Goal: Information Seeking & Learning: Learn about a topic

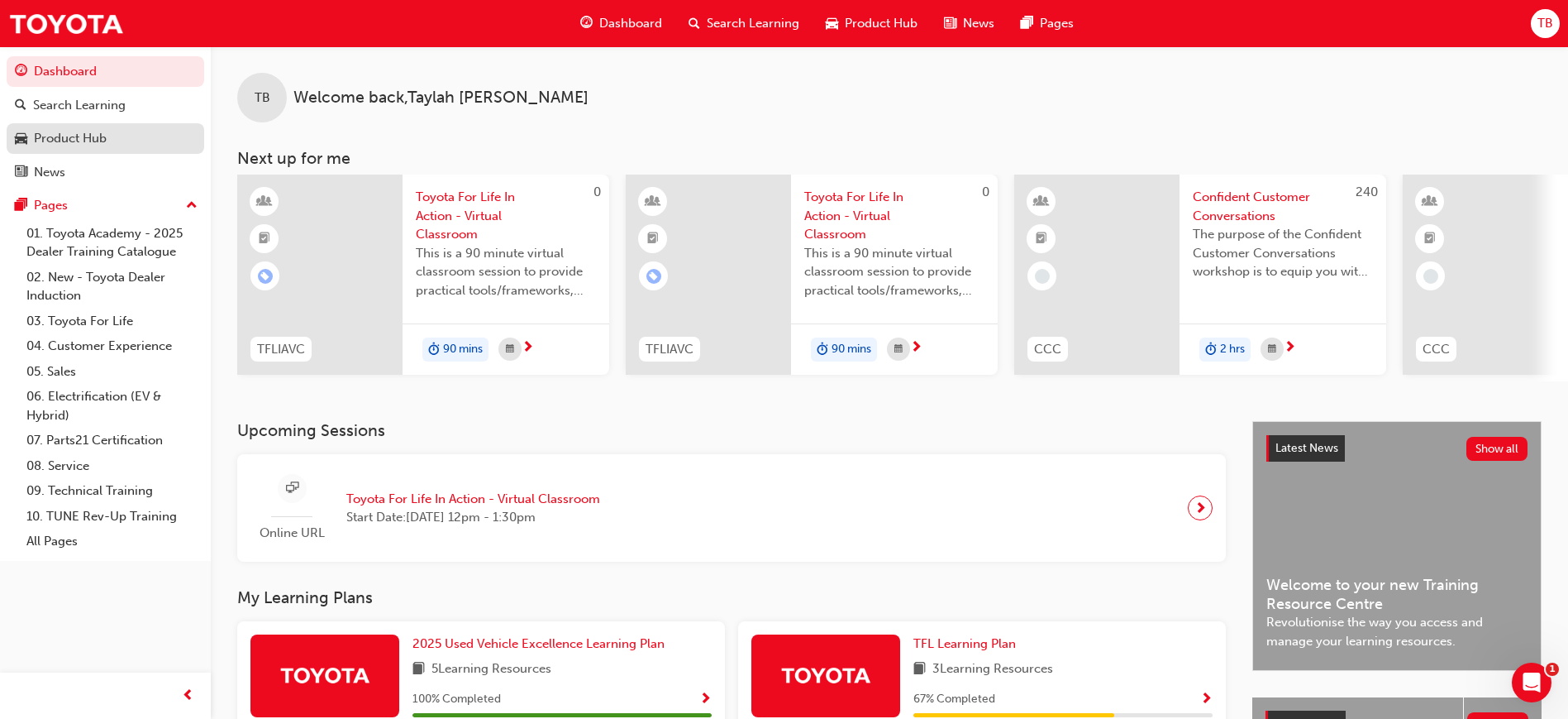
click at [40, 138] on div "Product Hub" at bounding box center [70, 138] width 73 height 19
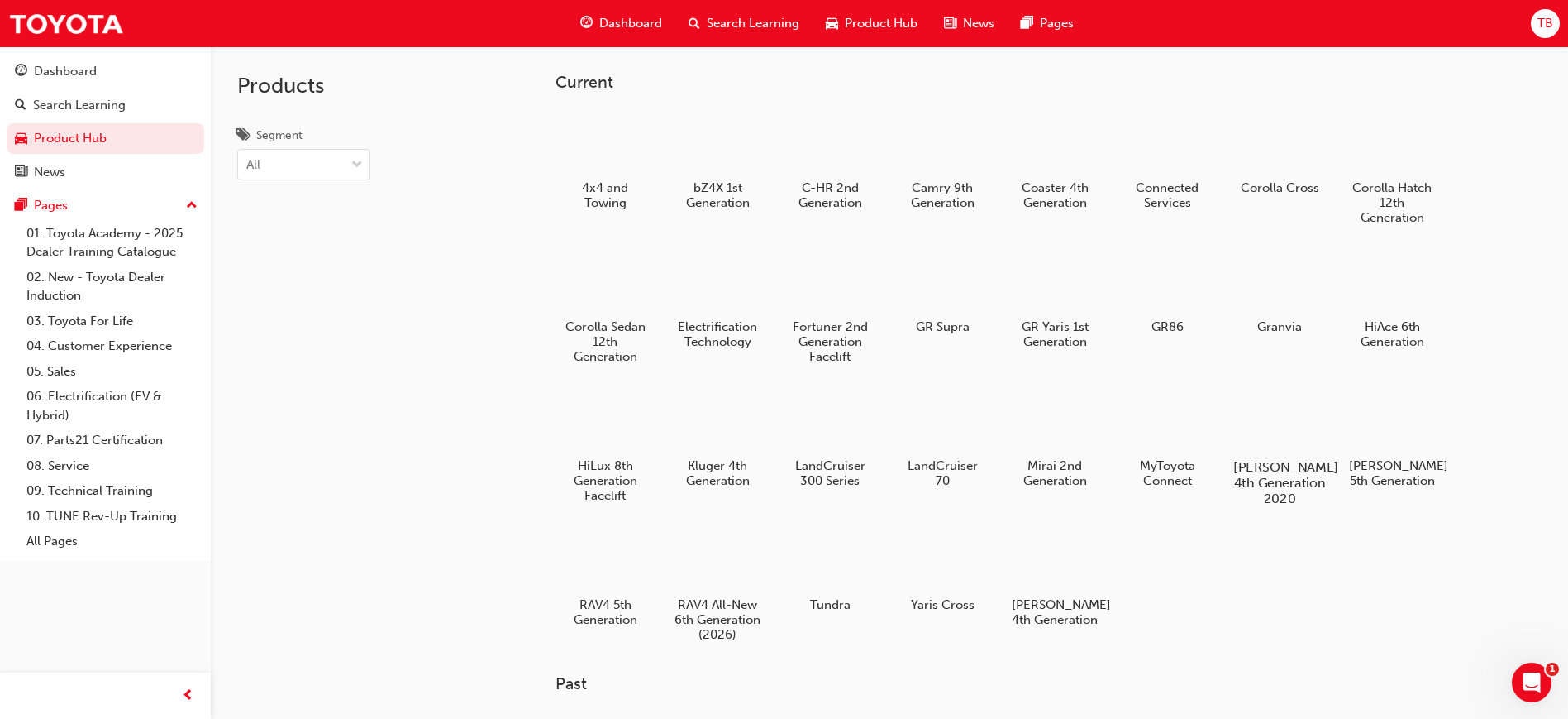
click at [1291, 412] on div at bounding box center [1280, 419] width 92 height 67
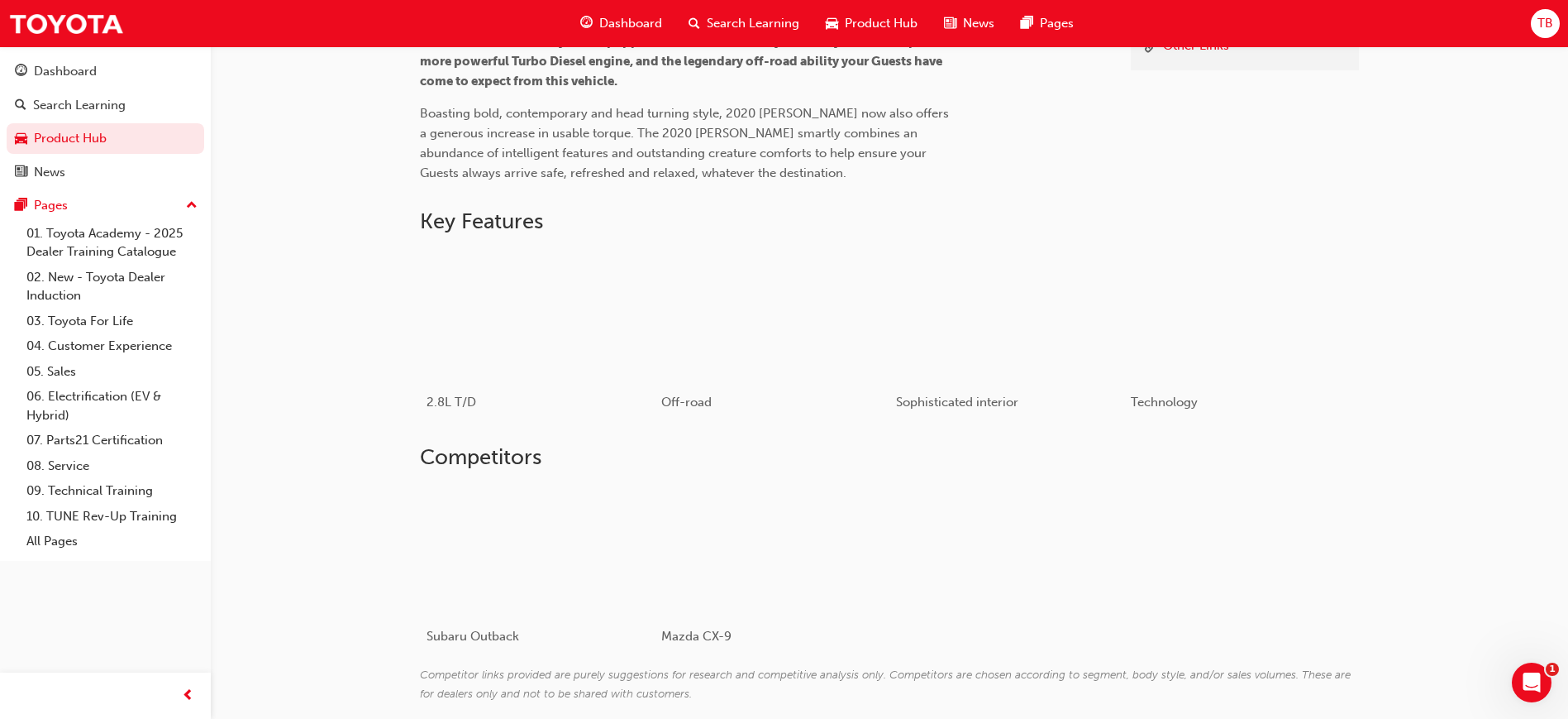
scroll to position [620, 0]
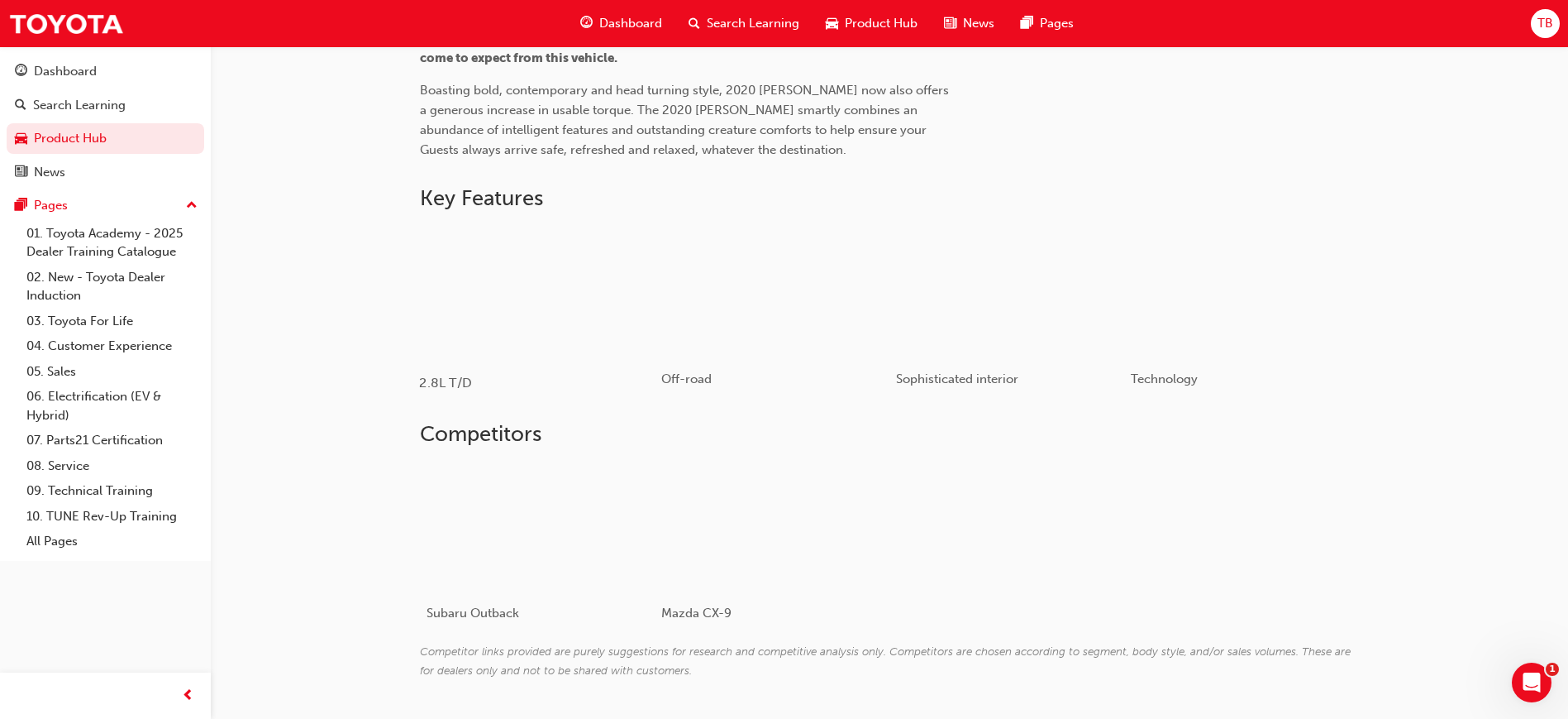
click at [562, 318] on div "button" at bounding box center [536, 291] width 235 height 132
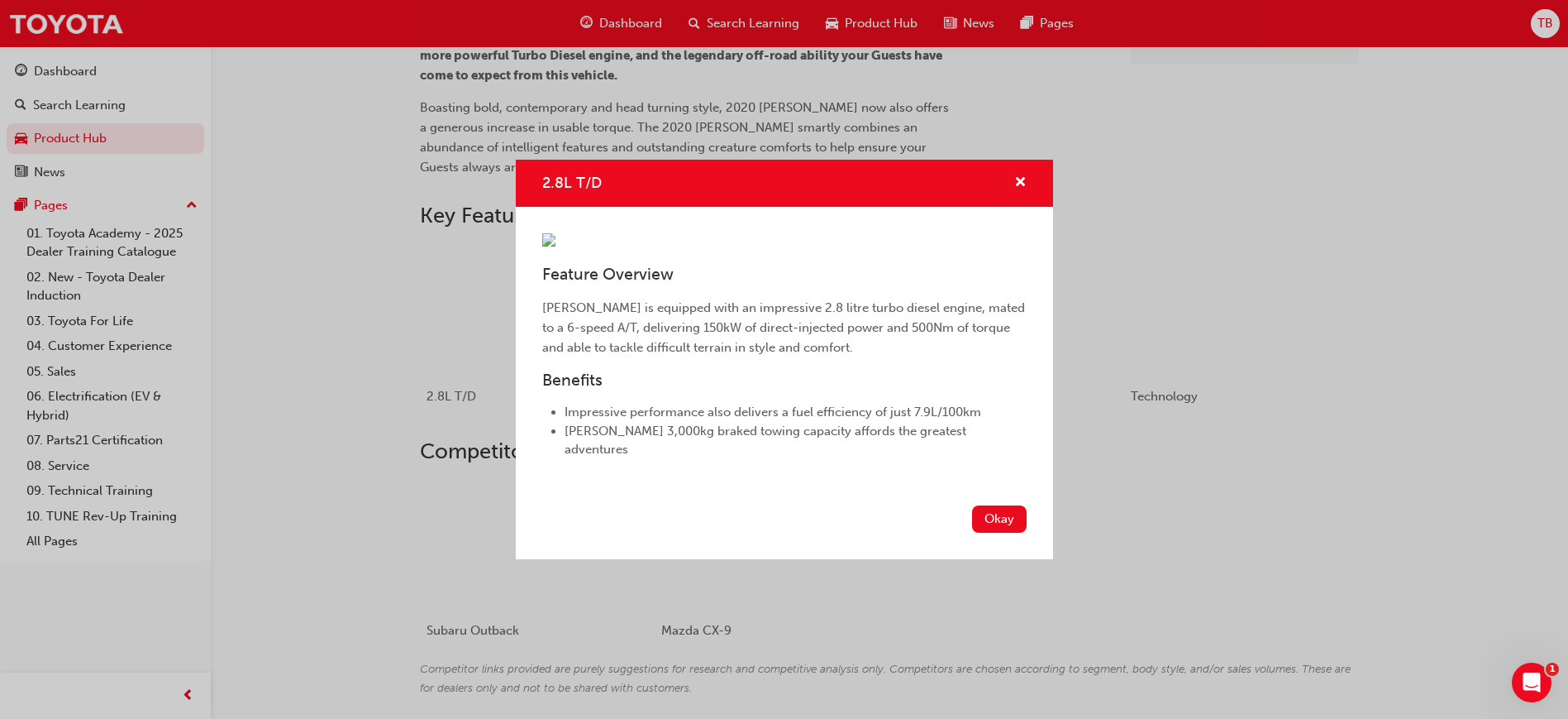
scroll to position [552, 0]
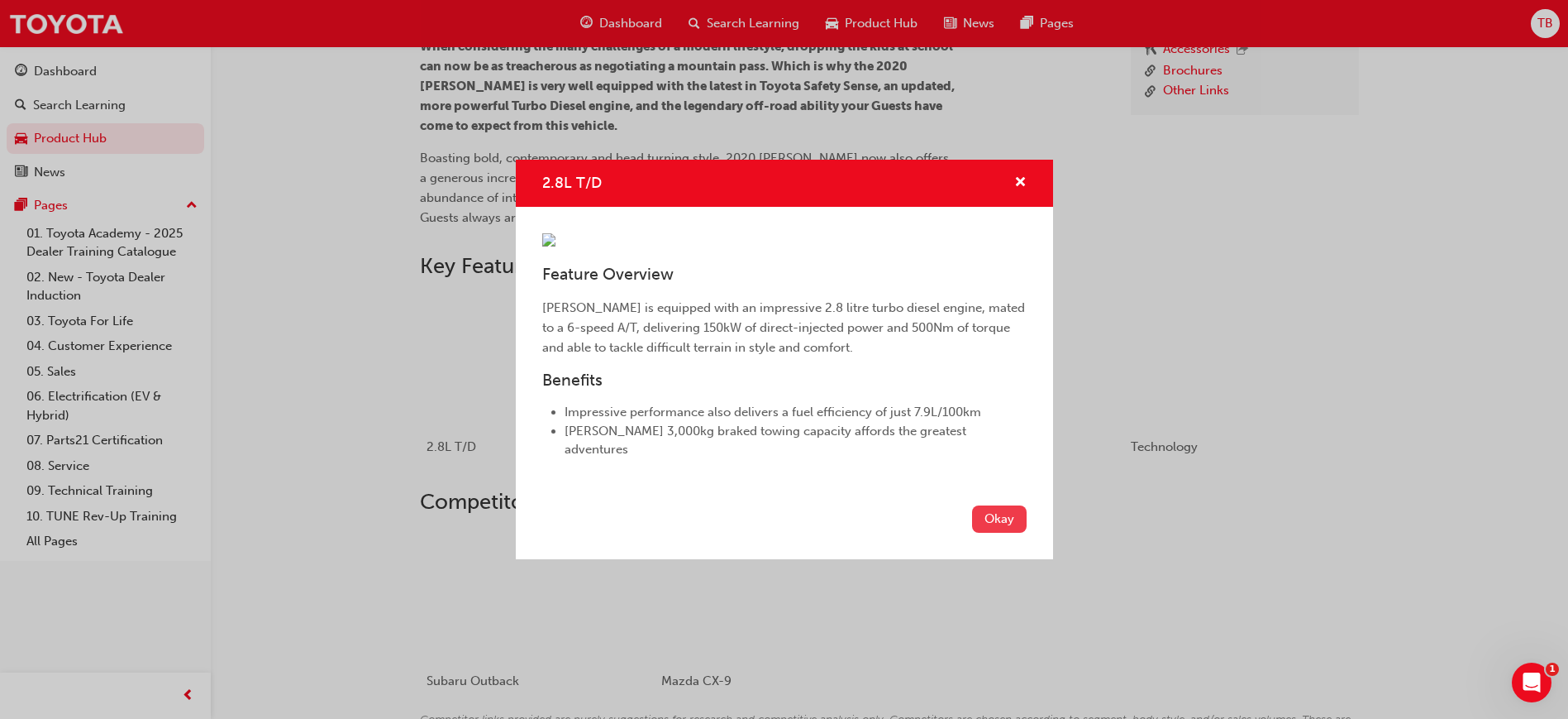
drag, startPoint x: 1028, startPoint y: 652, endPoint x: 1013, endPoint y: 642, distance: 18.0
click at [1021, 559] on div "Okay" at bounding box center [784, 528] width 537 height 60
click at [1013, 533] on button "Okay" at bounding box center [1000, 519] width 55 height 27
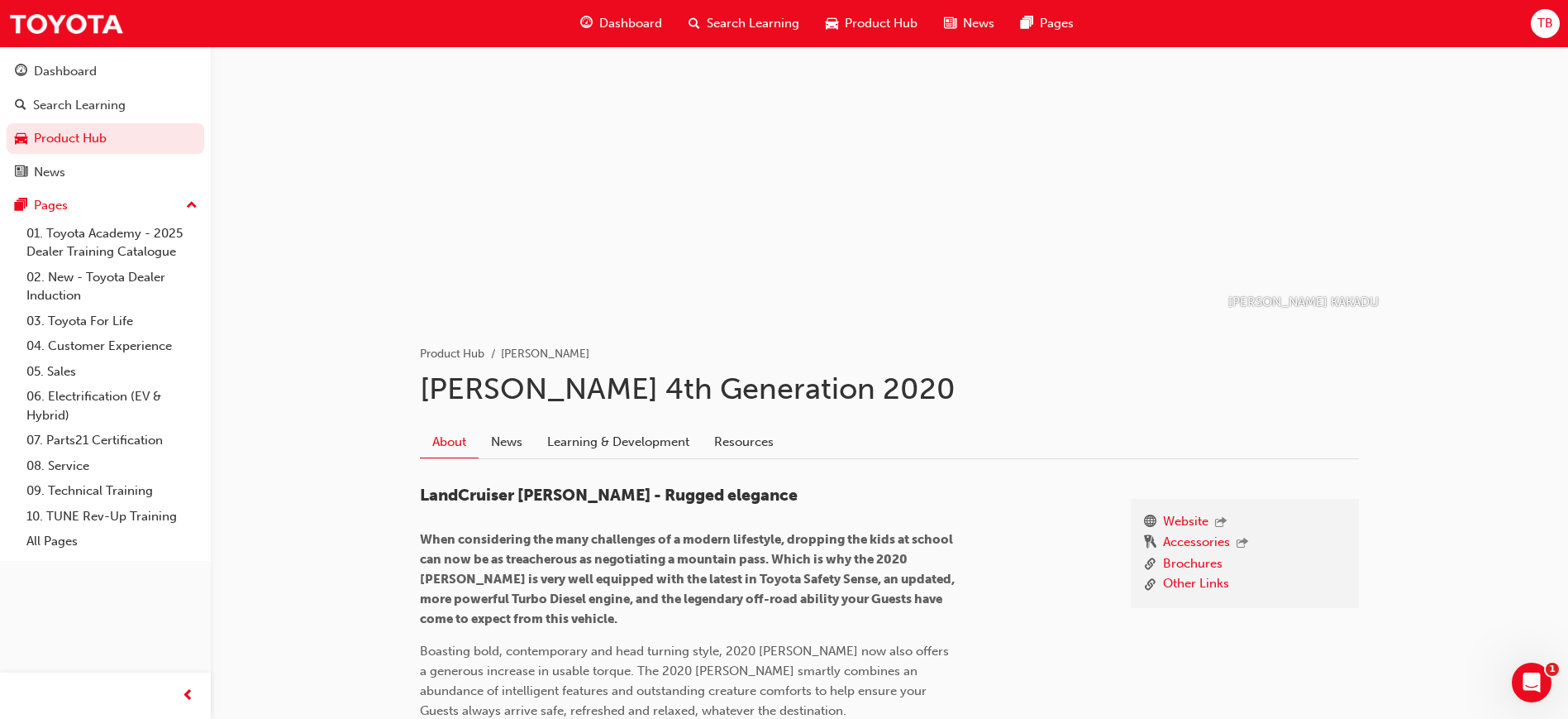
scroll to position [57, 0]
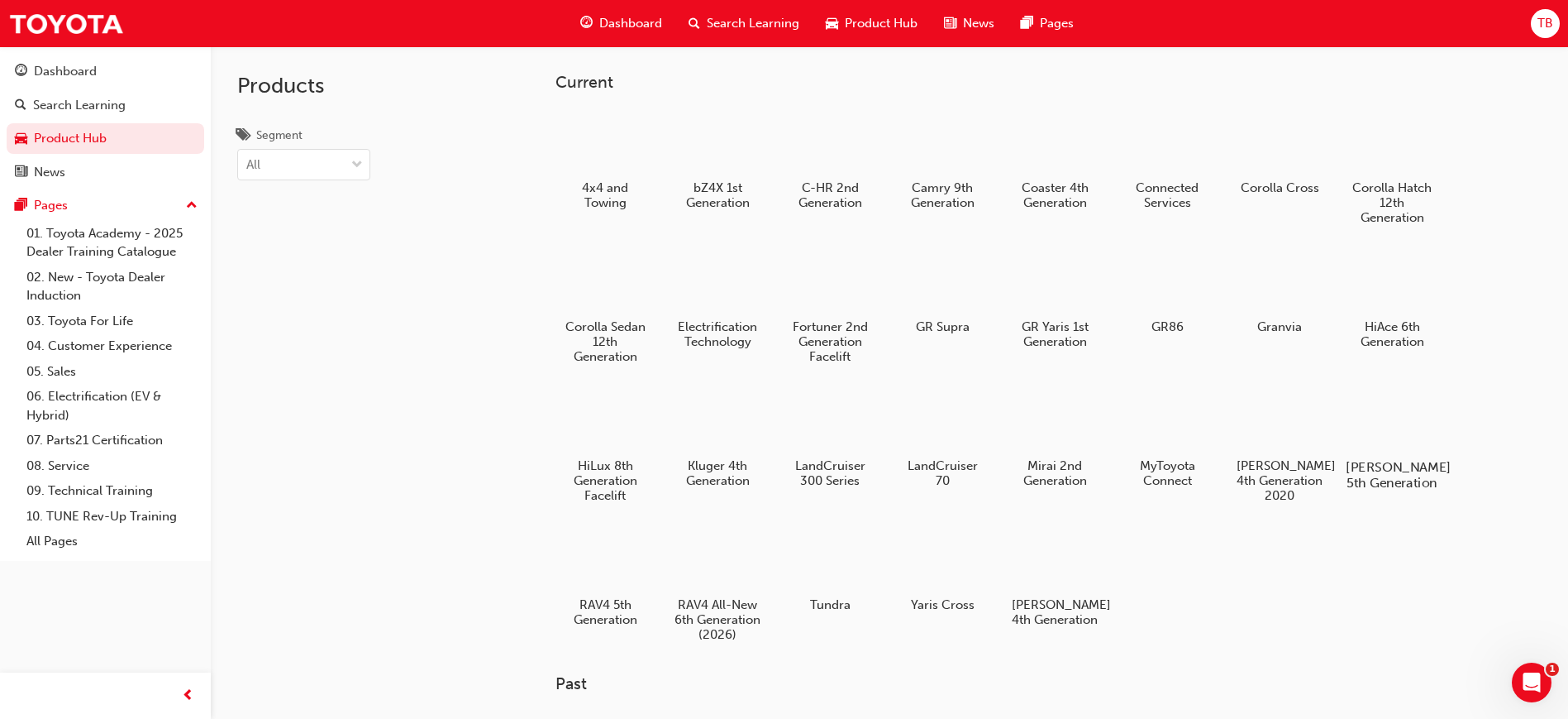
click at [1406, 422] on div at bounding box center [1392, 419] width 92 height 67
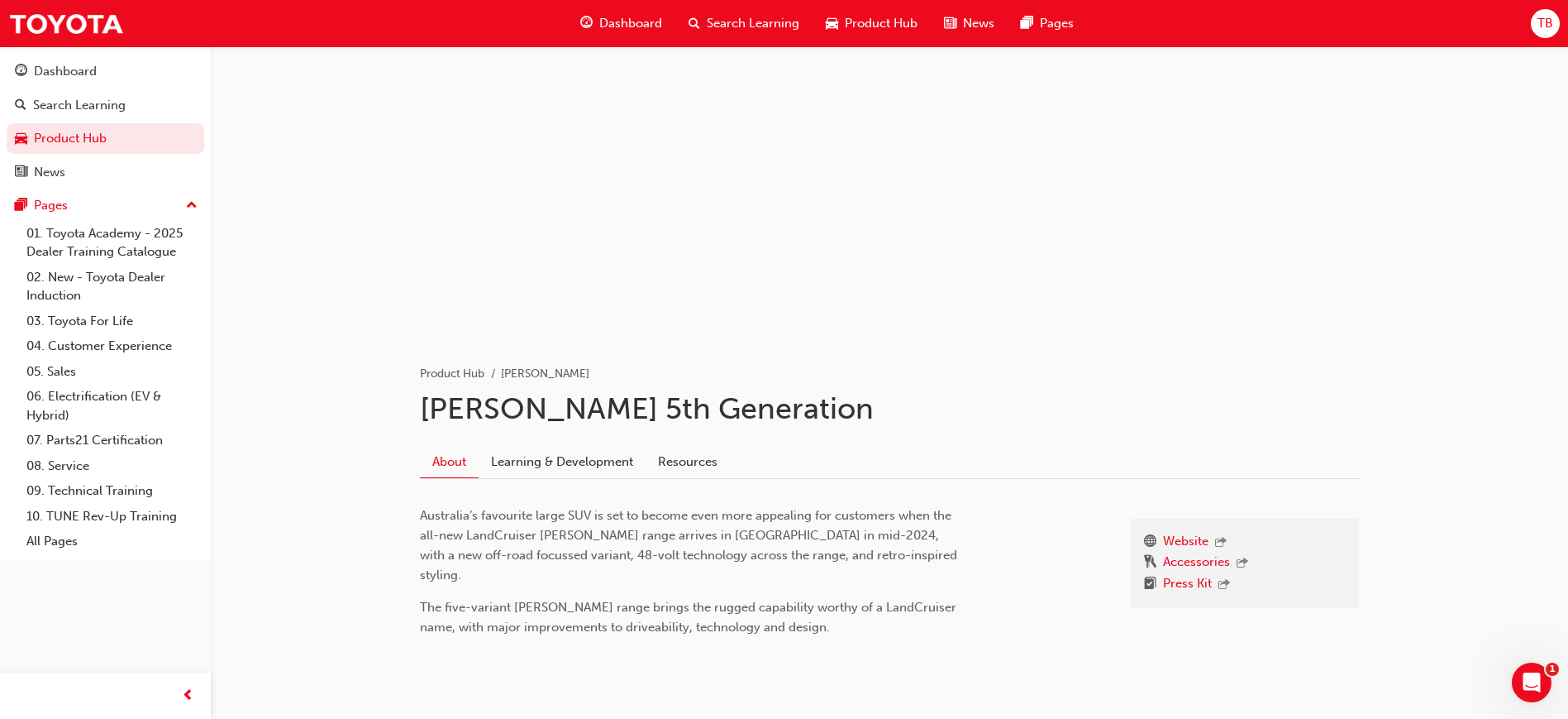
scroll to position [76, 0]
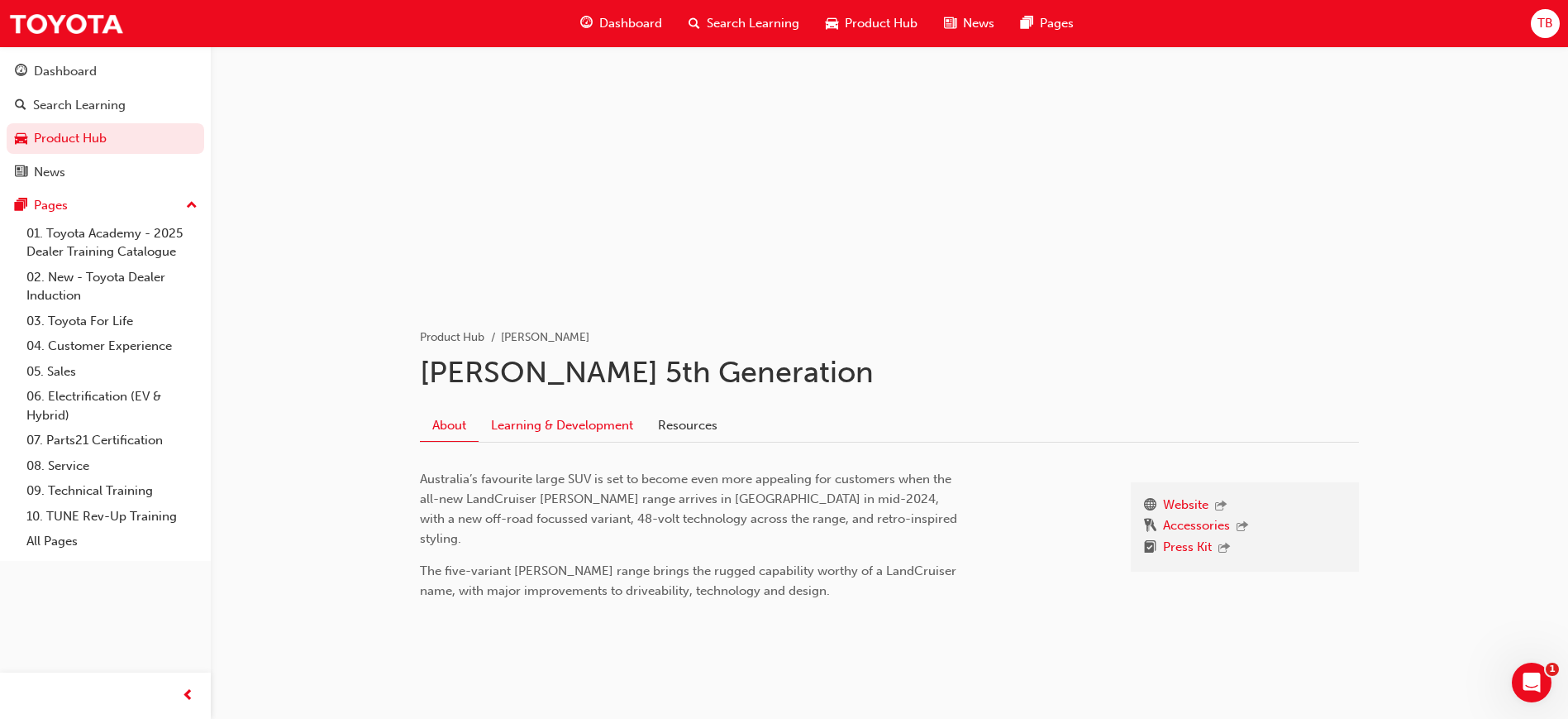
click at [613, 434] on link "Learning & Development" at bounding box center [562, 425] width 167 height 31
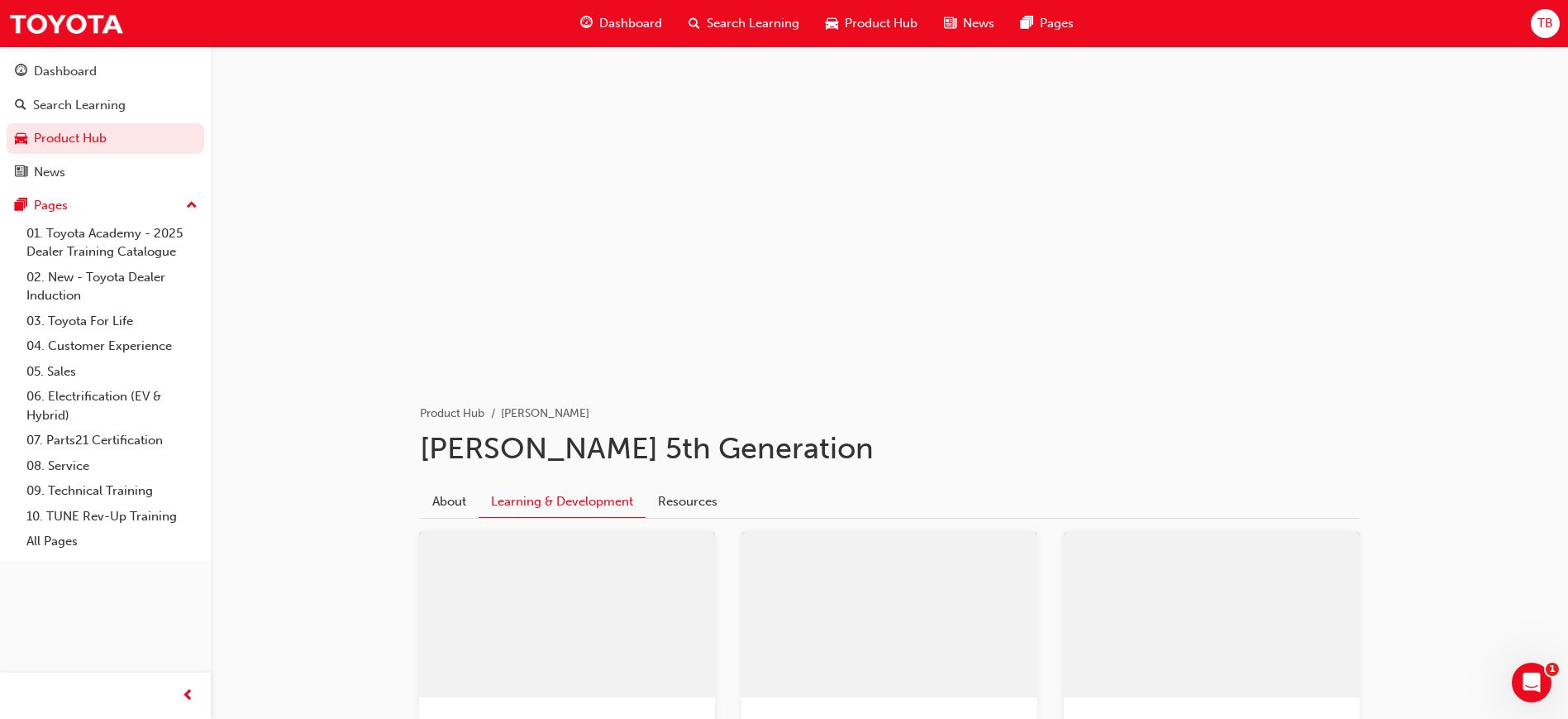
scroll to position [248, 0]
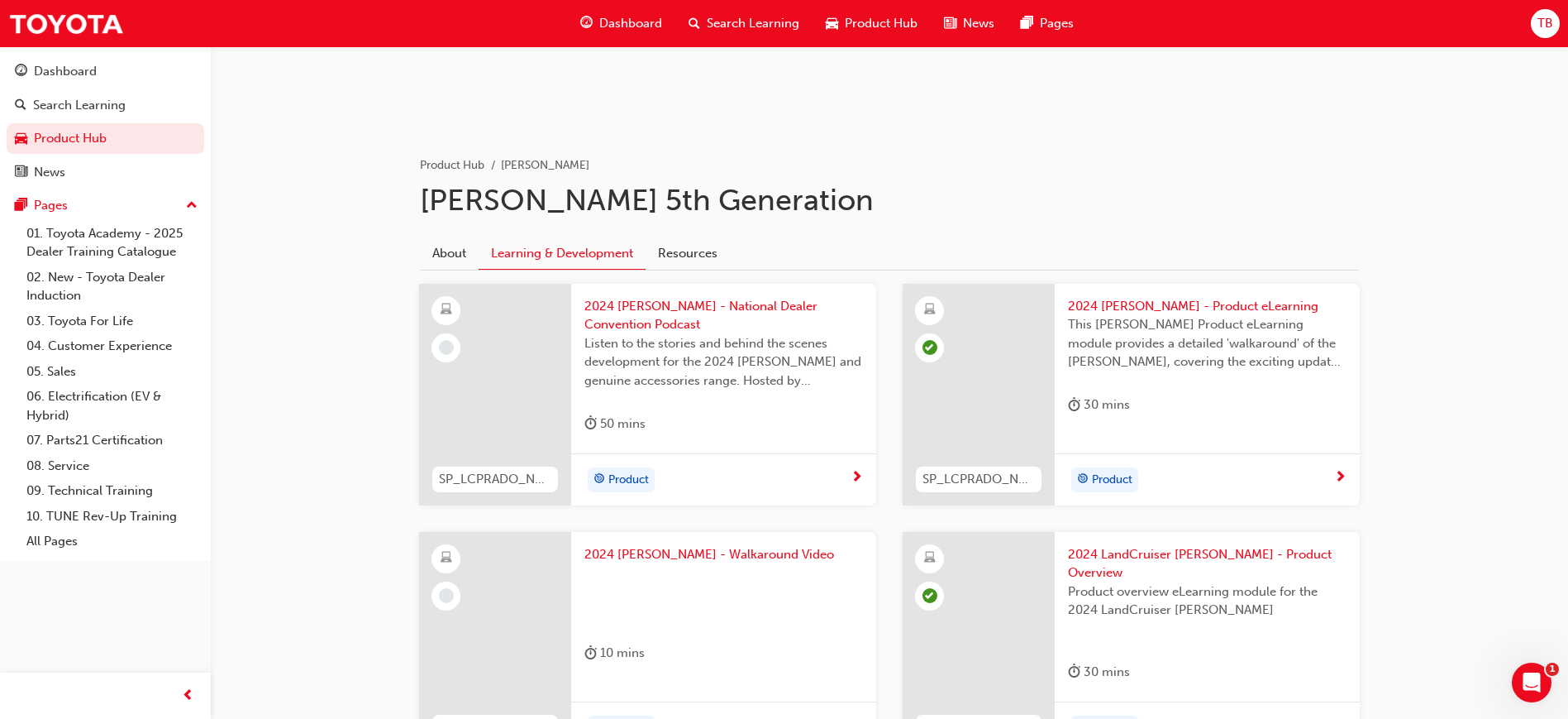
click at [1194, 310] on span "2024 [PERSON_NAME] - Product eLearning" at bounding box center [1207, 306] width 278 height 19
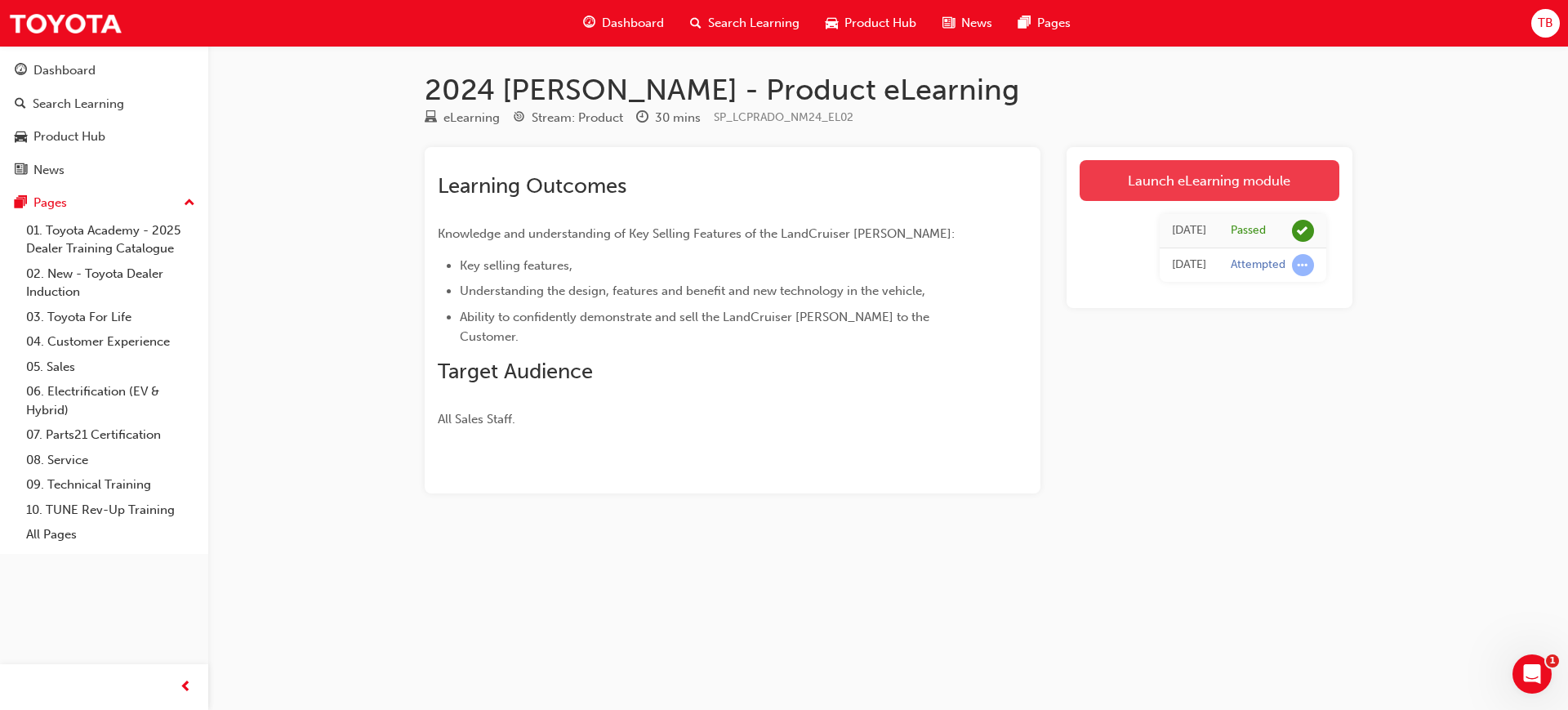
click at [1232, 178] on link "Launch eLearning module" at bounding box center [1209, 180] width 260 height 41
